Goal: Information Seeking & Learning: Learn about a topic

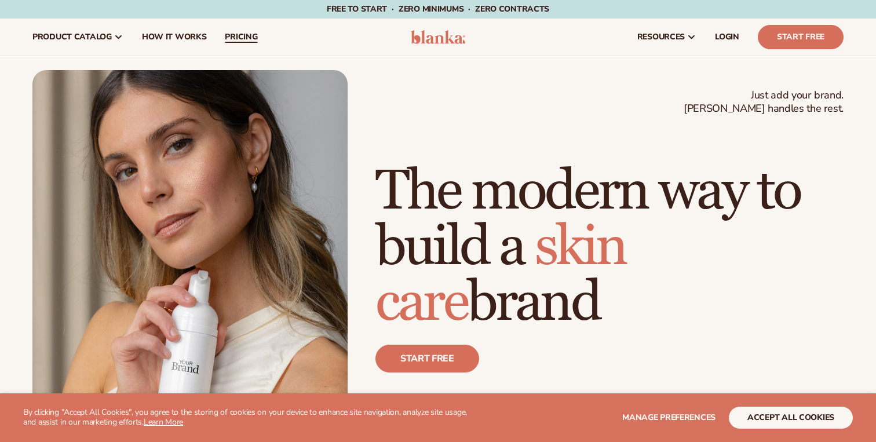
click at [242, 42] on span "pricing" at bounding box center [241, 36] width 32 height 9
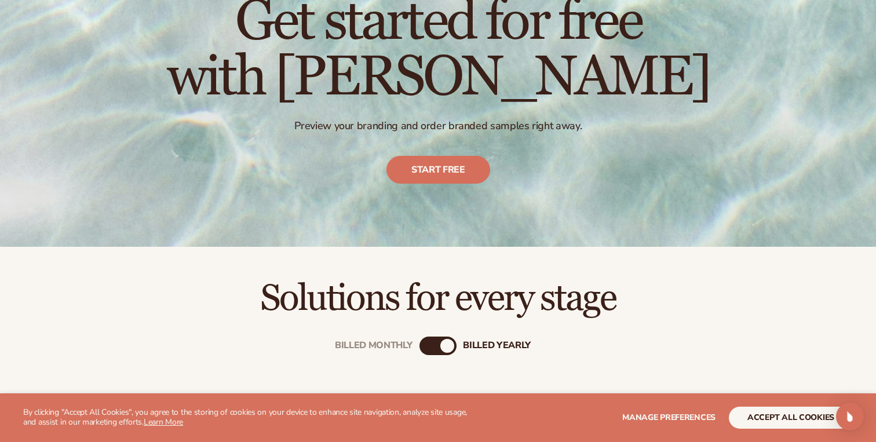
scroll to position [130, 0]
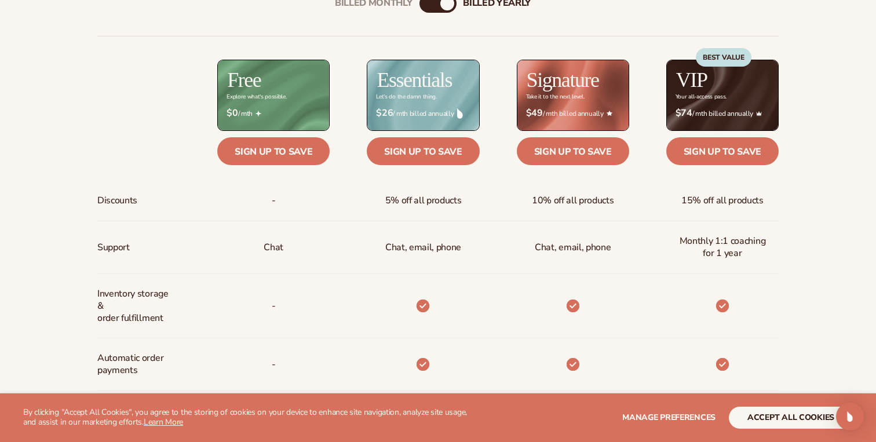
click at [433, 263] on div "Chat, email, phone" at bounding box center [423, 247] width 94 height 52
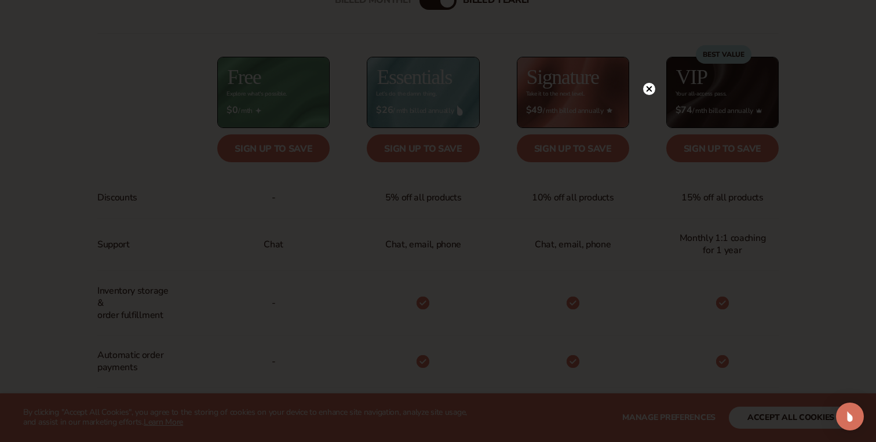
scroll to position [472, 0]
click at [649, 91] on circle at bounding box center [649, 89] width 12 height 12
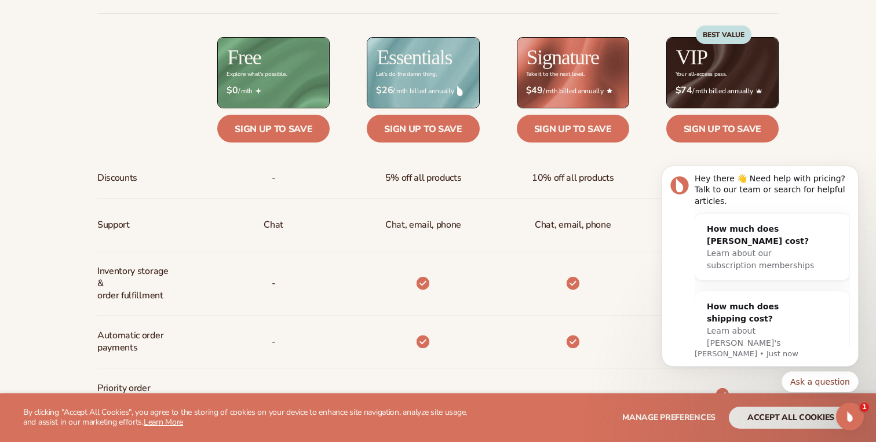
scroll to position [491, 0]
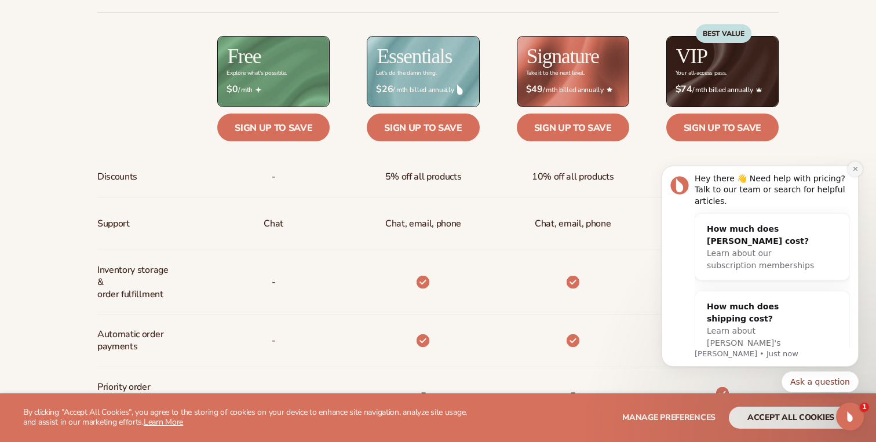
click at [856, 171] on icon "Dismiss notification" at bounding box center [855, 169] width 6 height 6
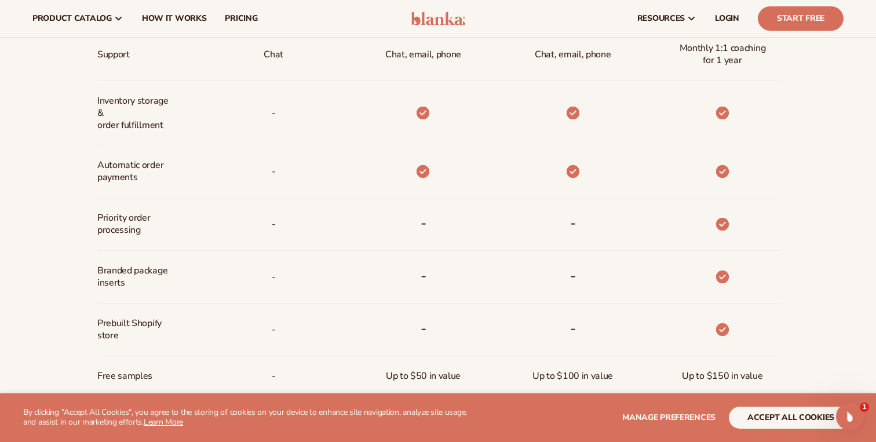
scroll to position [661, 0]
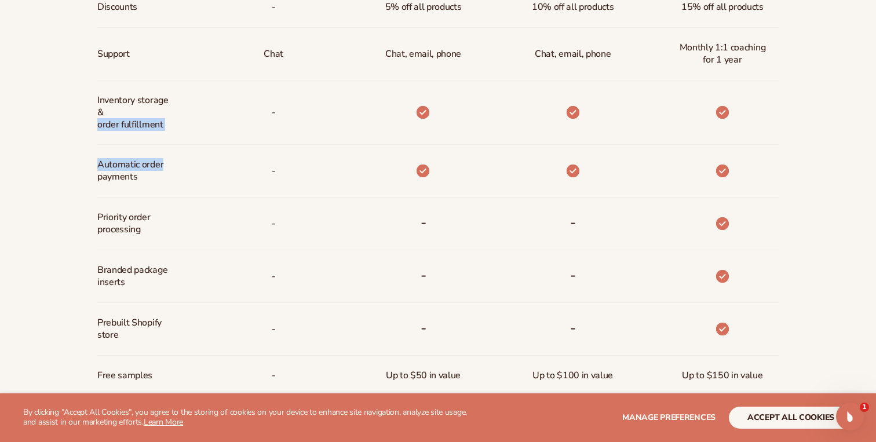
drag, startPoint x: 170, startPoint y: 168, endPoint x: 133, endPoint y: 141, distance: 46.0
click at [133, 141] on div "Discounts Support Inventory storage &   order fulfillment Automatic order payme…" at bounding box center [138, 258] width 83 height 542
drag, startPoint x: 97, startPoint y: 92, endPoint x: 166, endPoint y: 151, distance: 91.6
click at [167, 152] on div "Billed Monthly billed Yearly Billed Monthly billed Yearly Discounts Support Inv…" at bounding box center [438, 172] width 746 height 780
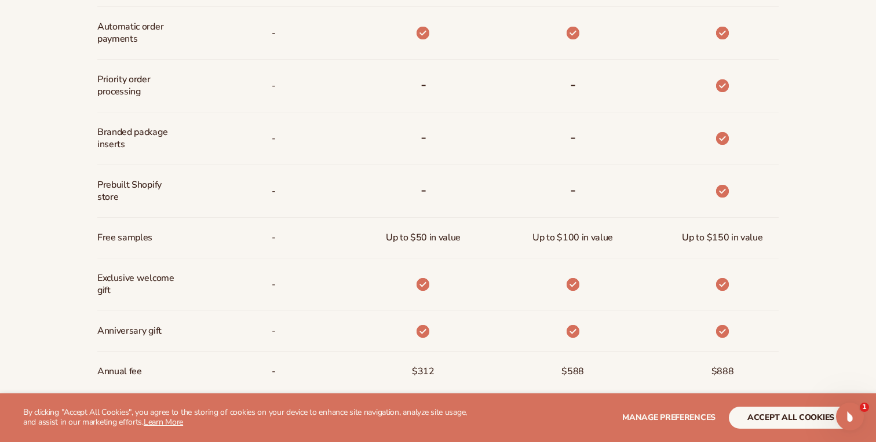
scroll to position [803, 0]
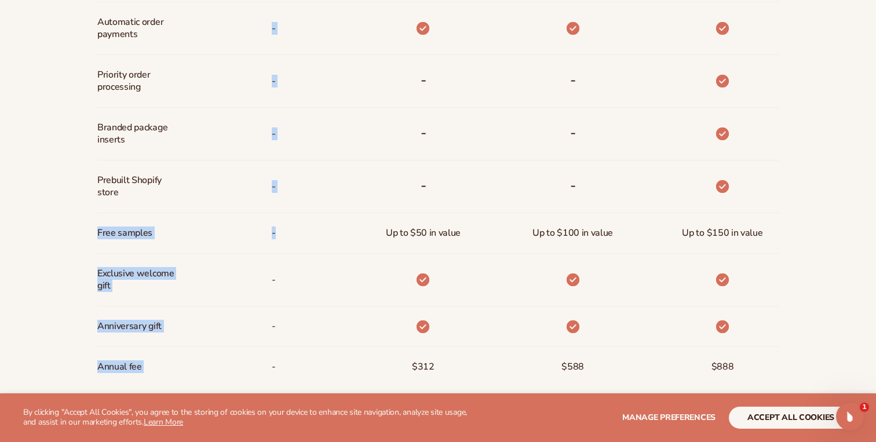
drag, startPoint x: 85, startPoint y: 246, endPoint x: 287, endPoint y: 244, distance: 201.6
click at [287, 244] on div "Billed Monthly billed Yearly Billed Monthly billed Yearly Discounts Support Inv…" at bounding box center [438, 30] width 746 height 780
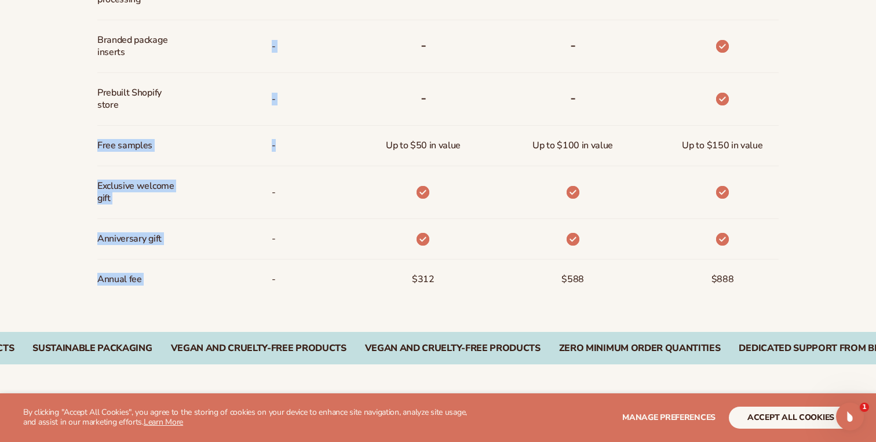
scroll to position [917, 0]
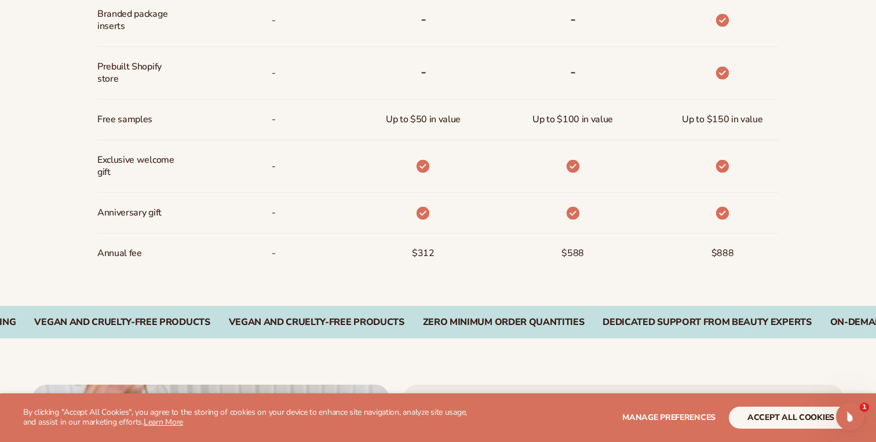
click at [287, 244] on div "-" at bounding box center [254, 253] width 149 height 40
click at [106, 250] on span "Annual fee" at bounding box center [119, 253] width 45 height 21
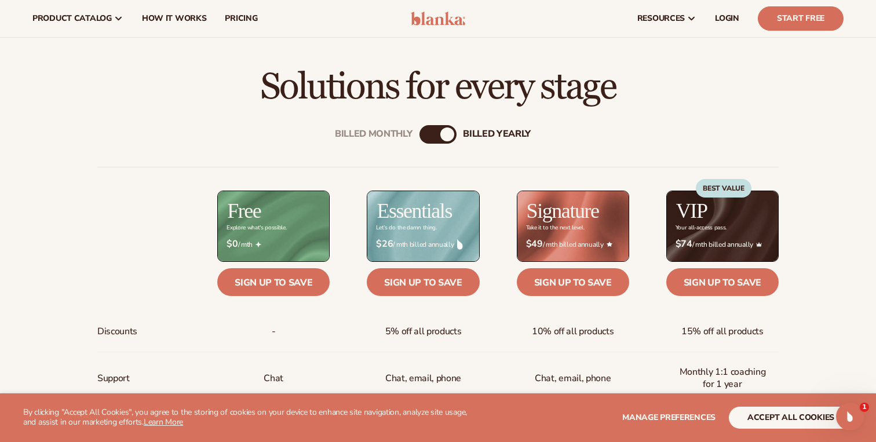
scroll to position [330, 0]
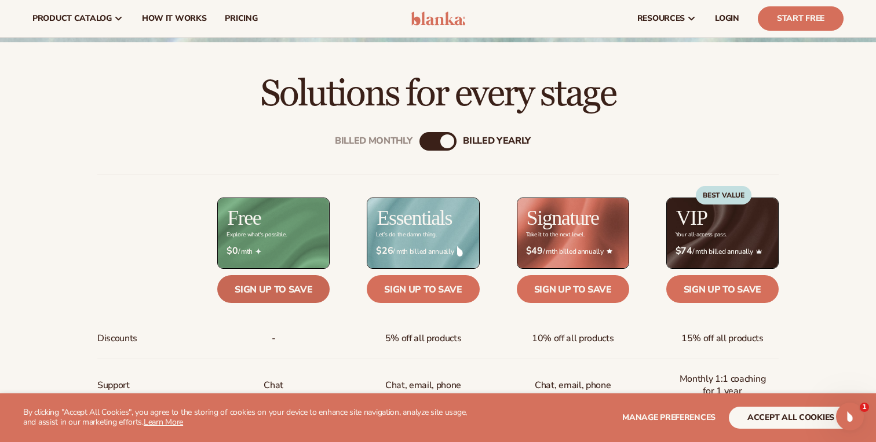
click at [243, 291] on link "Sign up to save" at bounding box center [273, 289] width 112 height 28
